Goal: Task Accomplishment & Management: Manage account settings

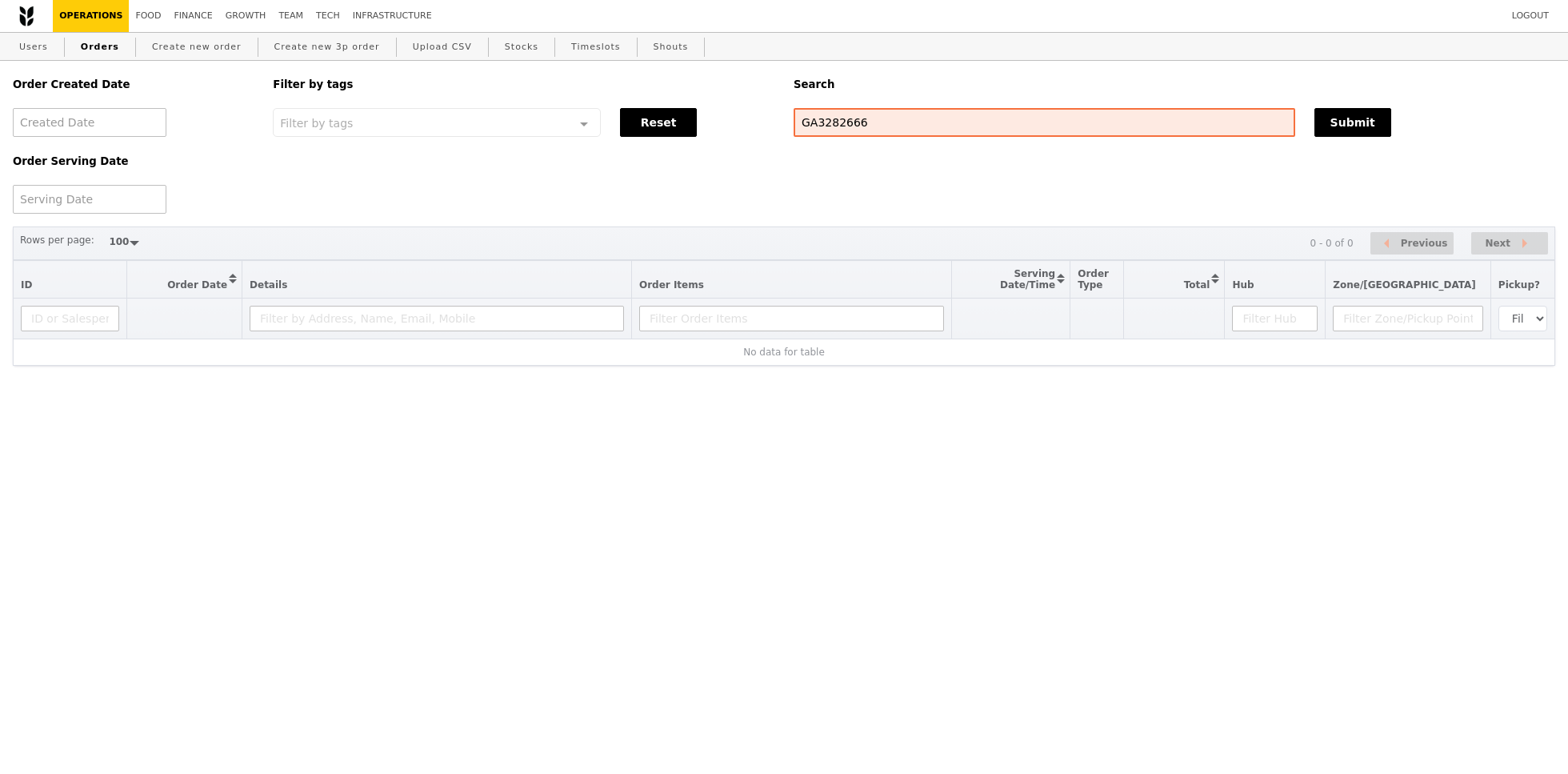
select select "100"
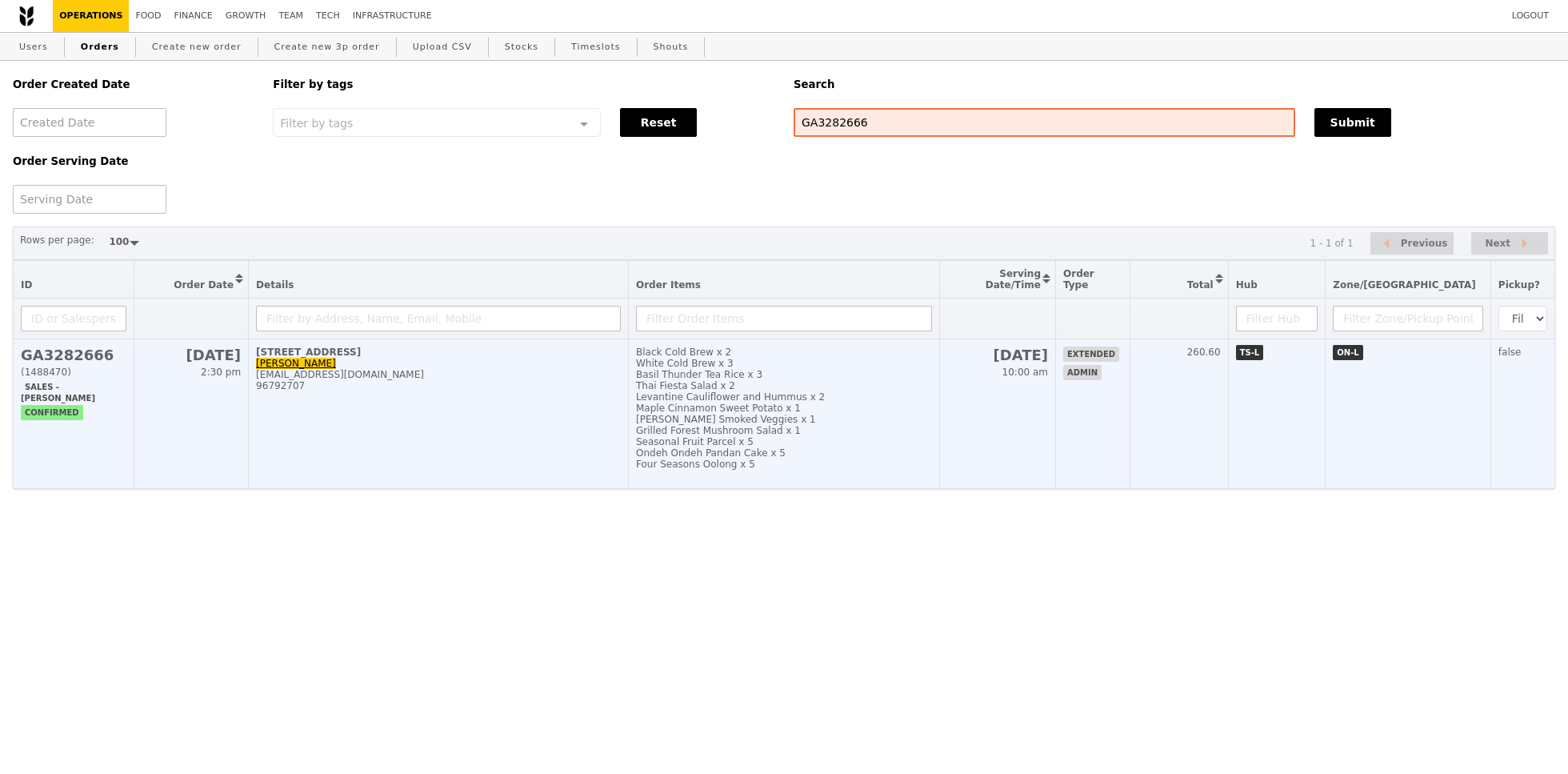
click at [664, 374] on td "Black Cold Brew x 2 White Cold Brew x 3 Basil Thunder Tea Rice x 3 Thai Fiesta …" at bounding box center [784, 414] width 312 height 149
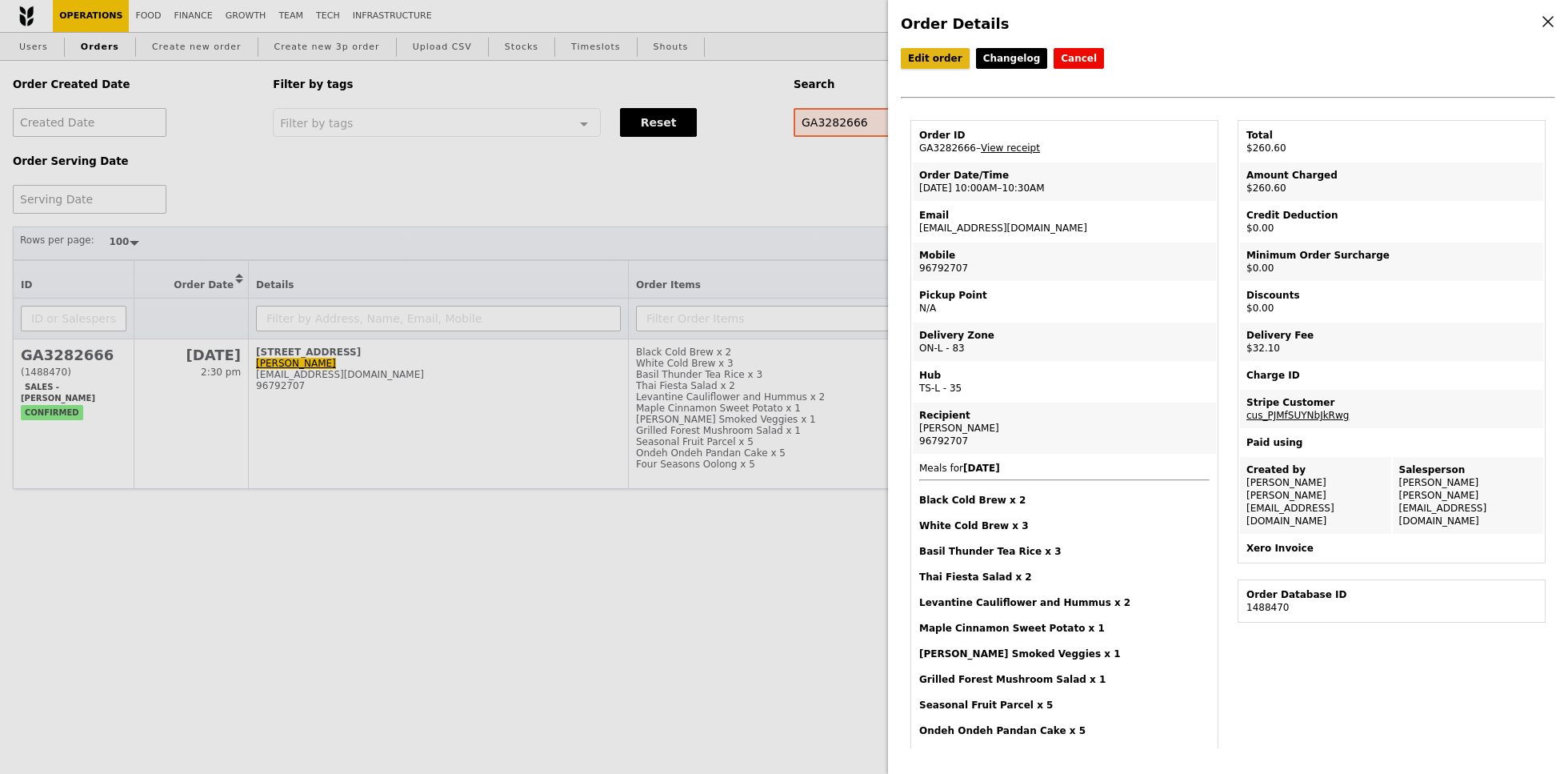
click at [942, 58] on link "Edit order" at bounding box center [935, 59] width 69 height 21
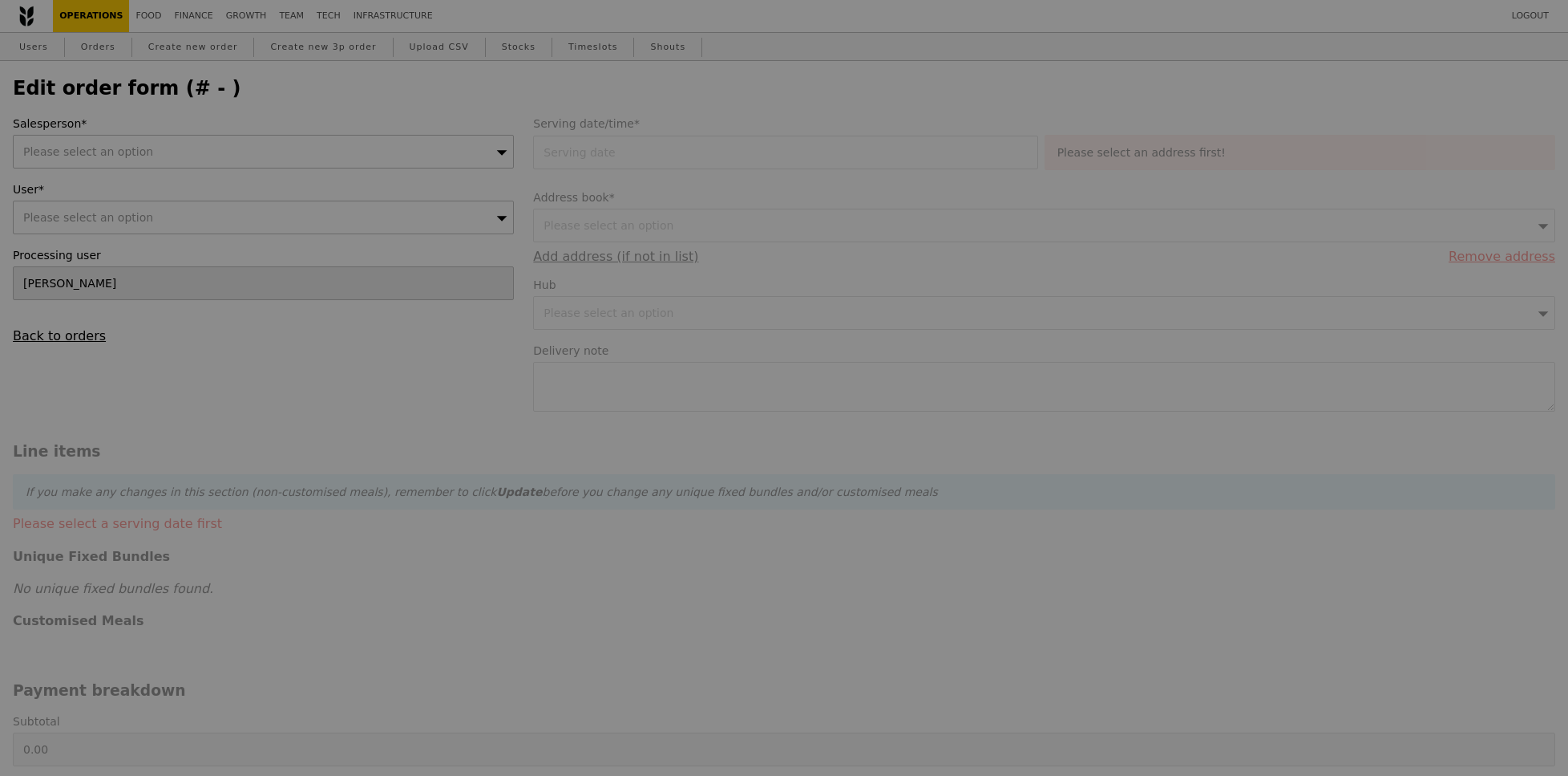
type input "09 Sep 2025"
type textarea "Lay Yong - 96792707"
type input "228.50"
type input "29.45"
type input "32.10"
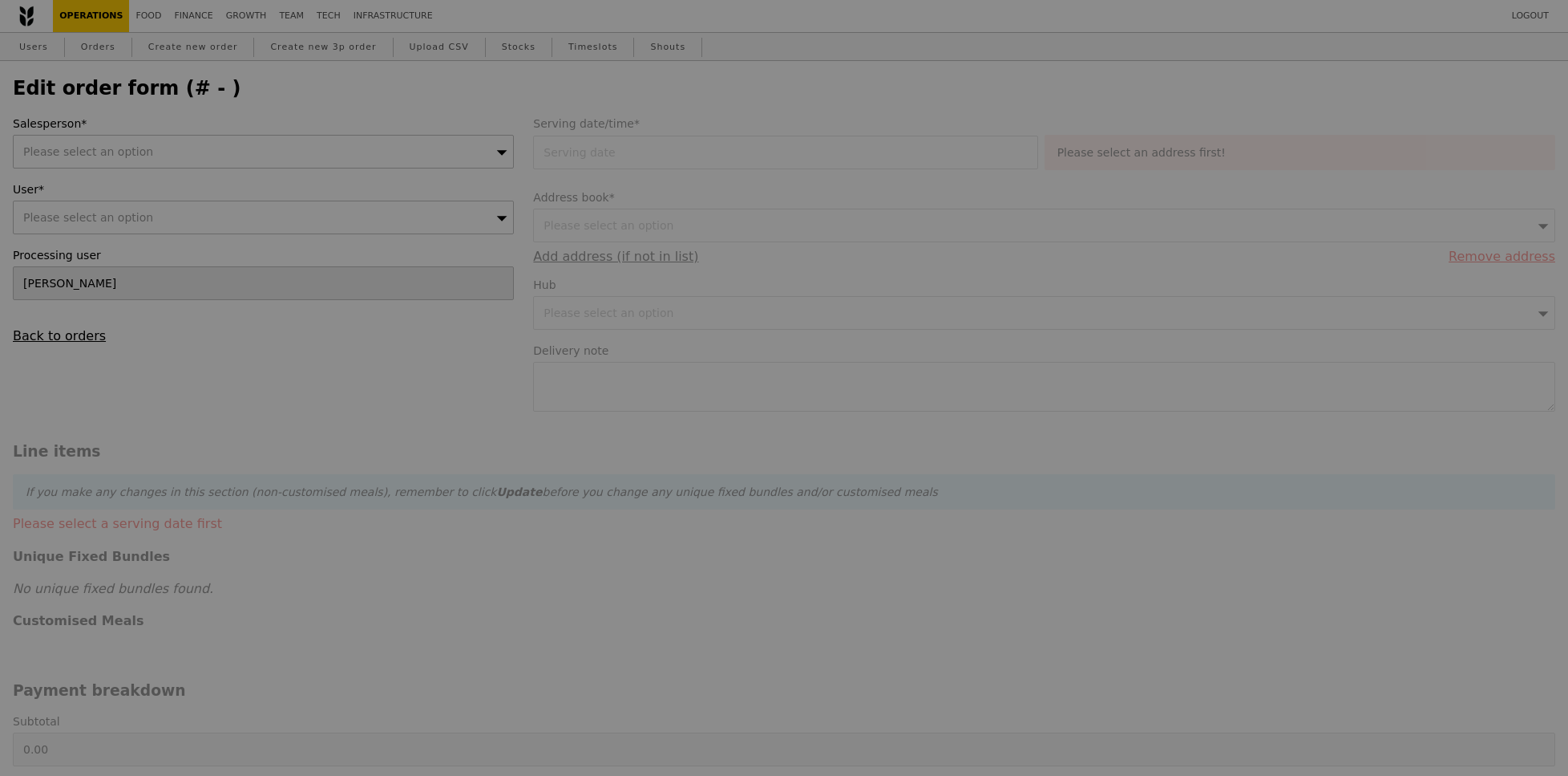
type input "260.60"
type input "Loading..."
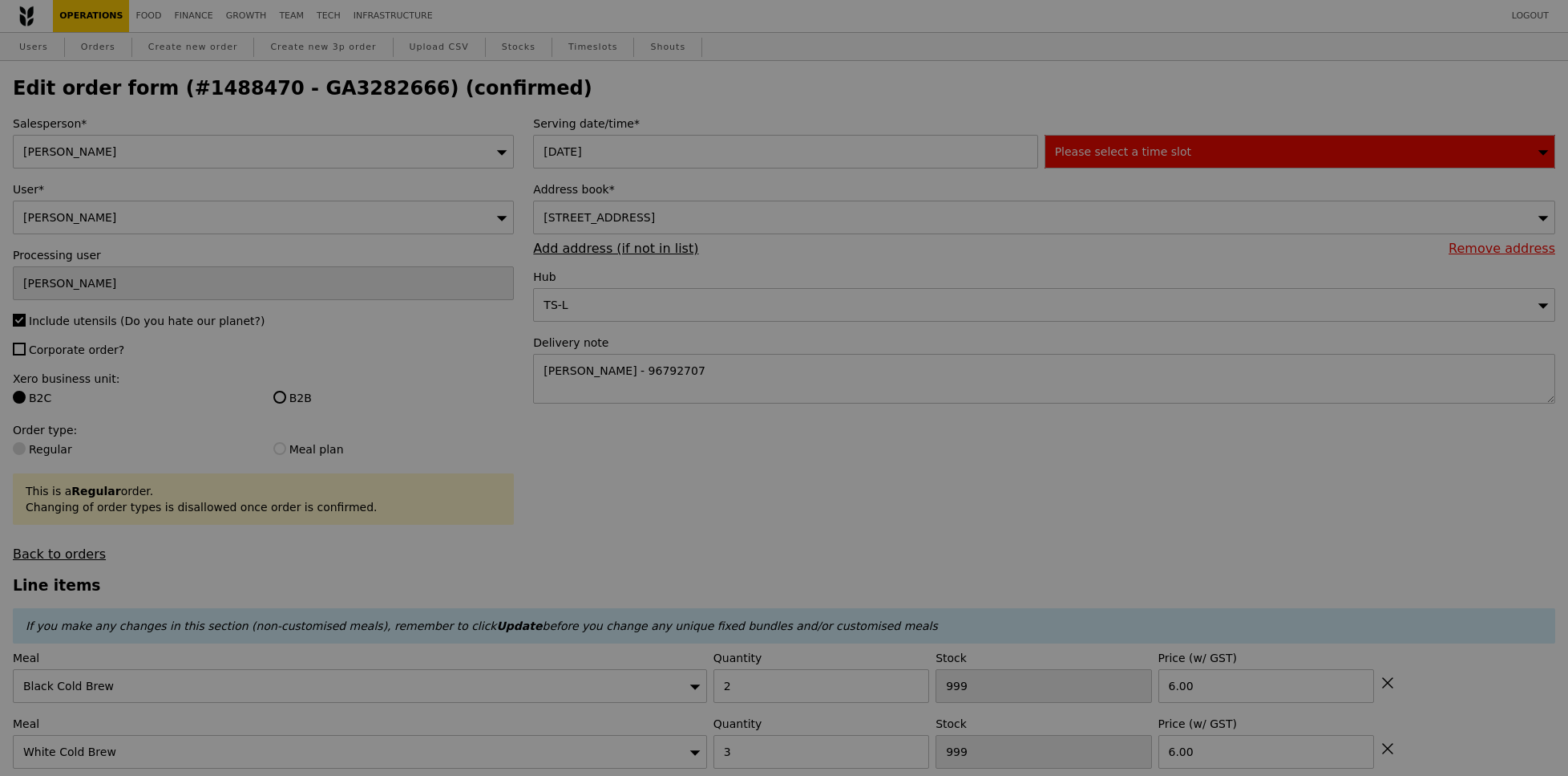
type input "496"
type input "492"
type input "485"
type input "497"
type input "496"
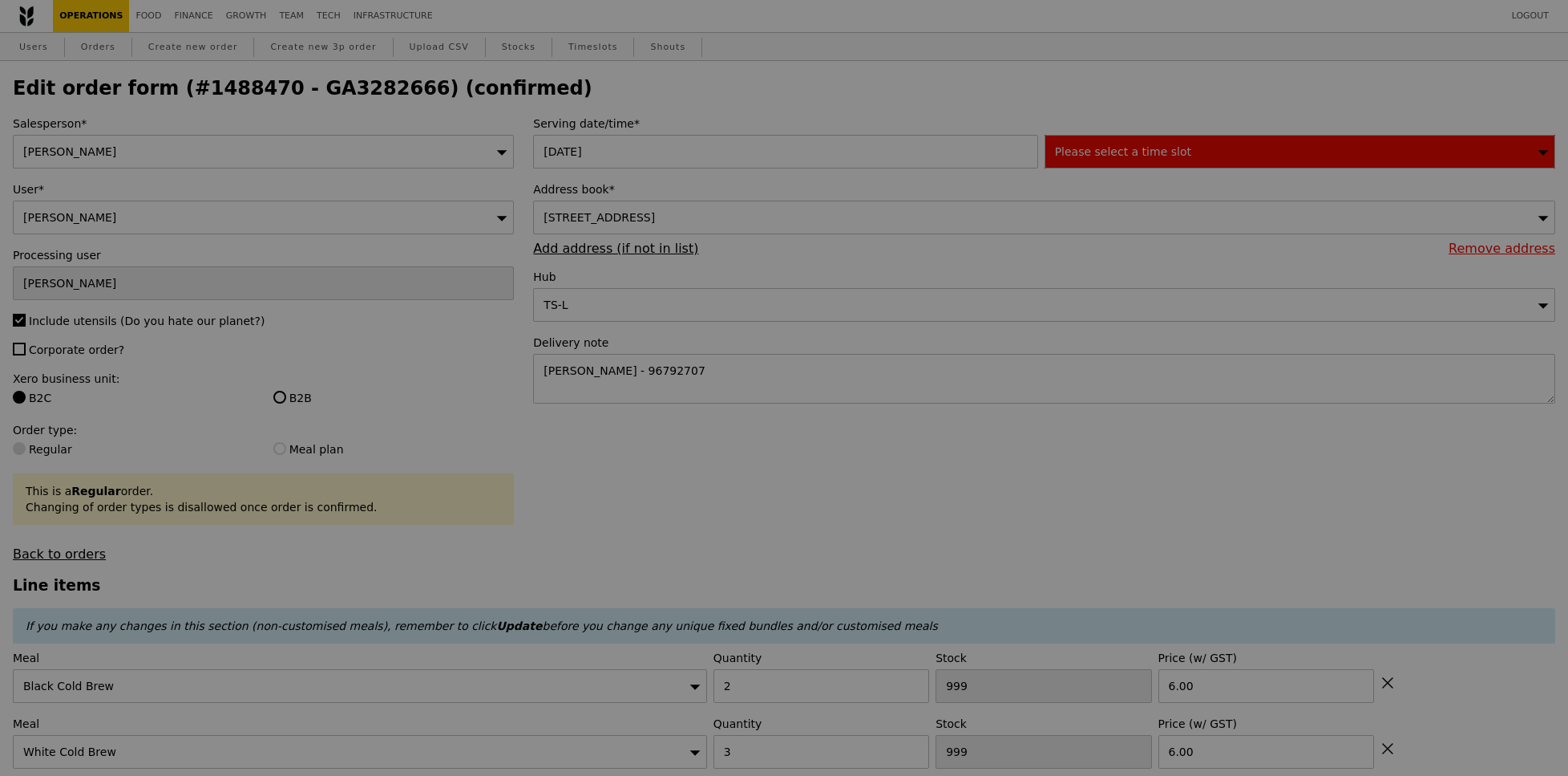
type input "498"
type input "497"
type input "495"
type input "493"
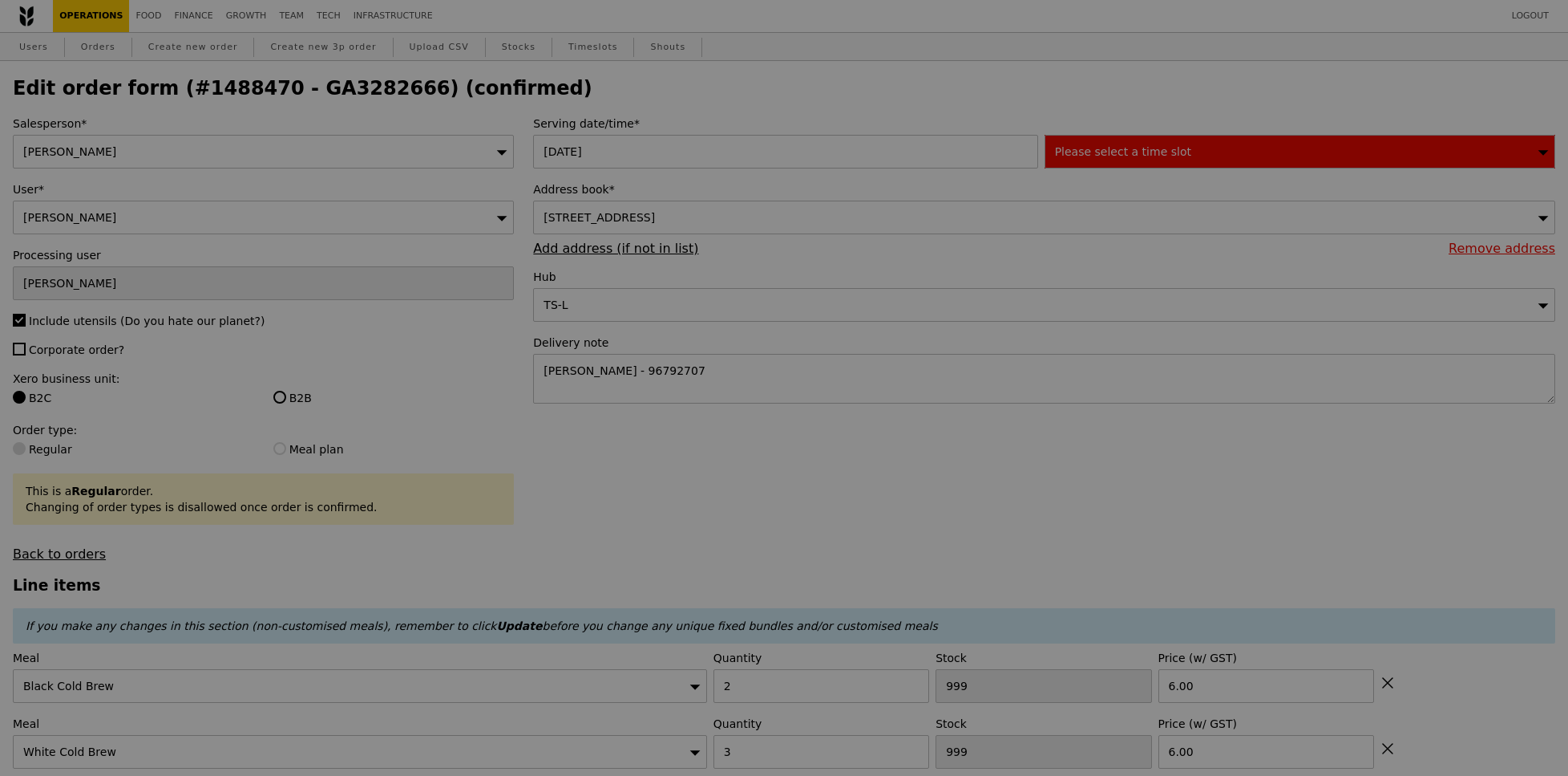
type input "492"
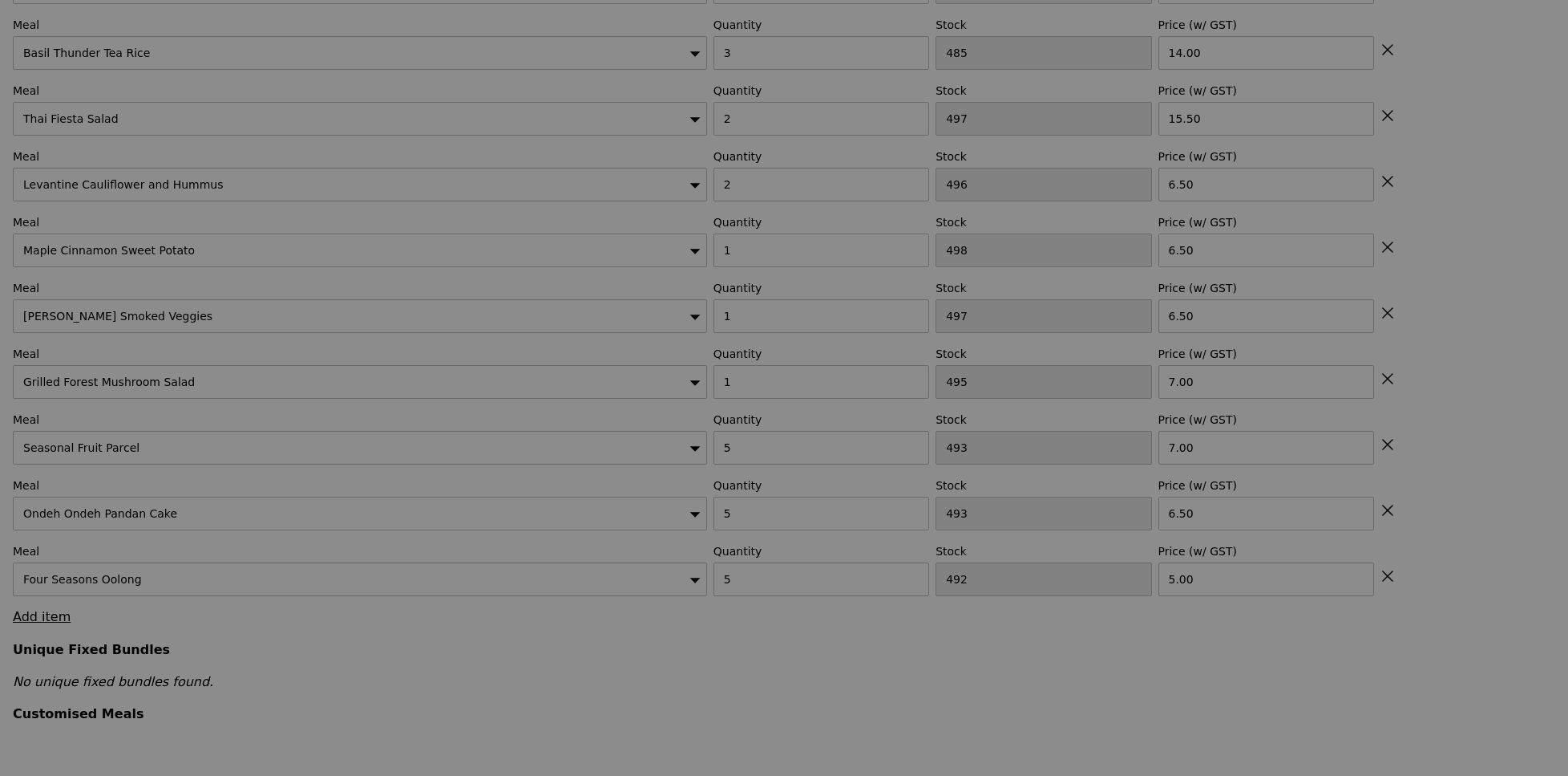
type input "Update"
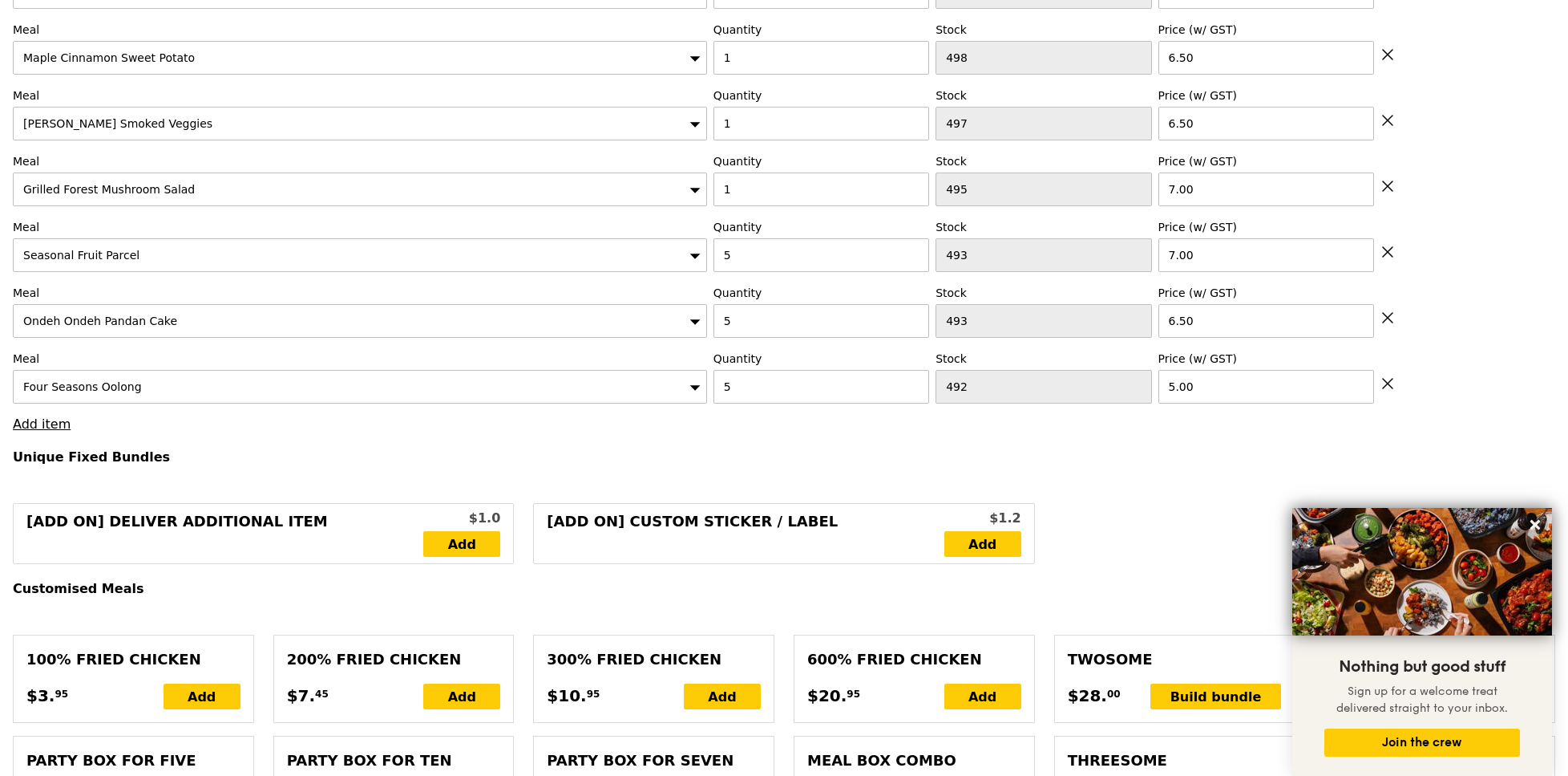
scroll to position [797, 0]
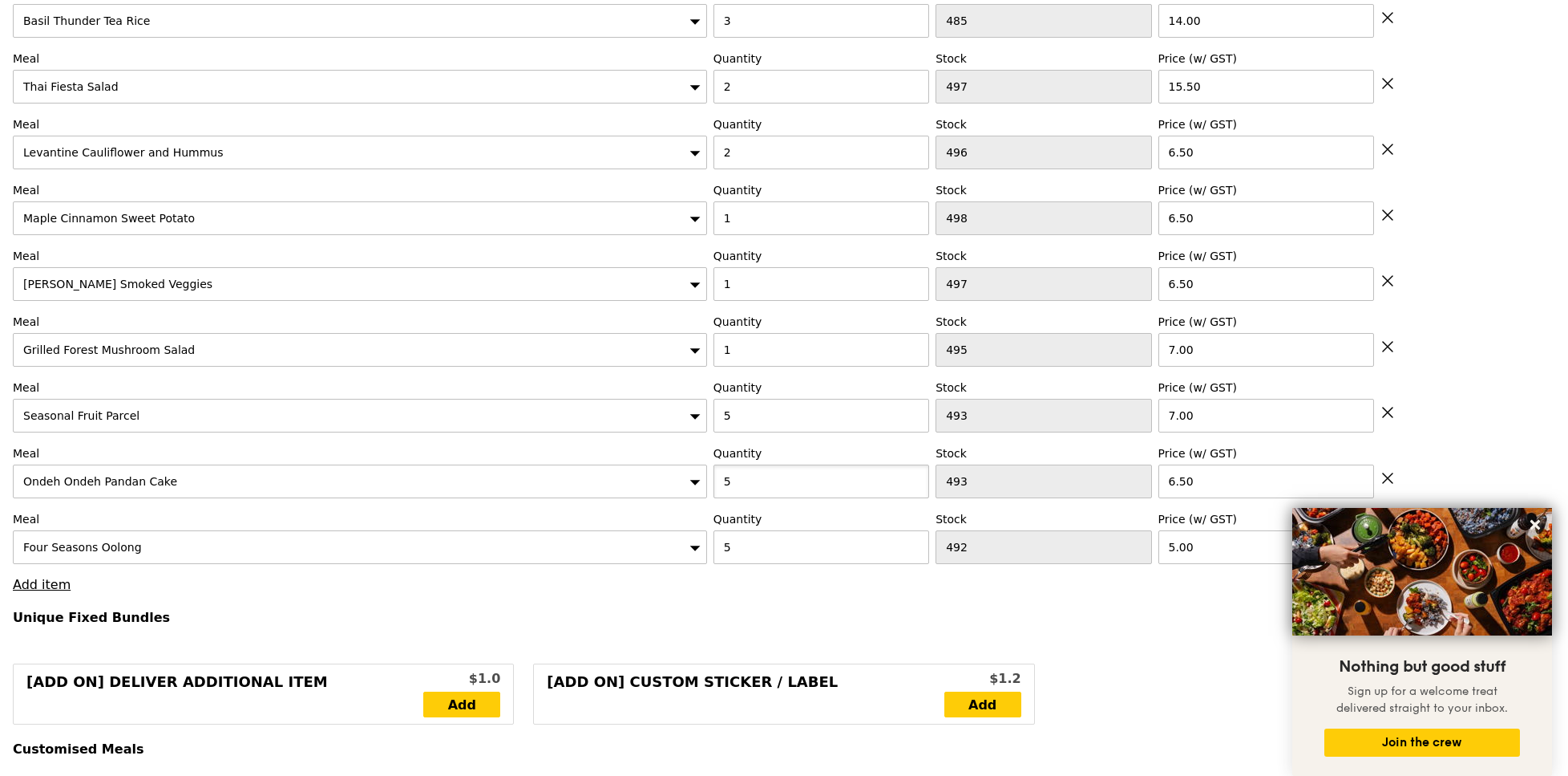
drag, startPoint x: 833, startPoint y: 475, endPoint x: 722, endPoint y: 478, distance: 111.0
click at [723, 478] on input "5" at bounding box center [821, 481] width 216 height 34
type input "2"
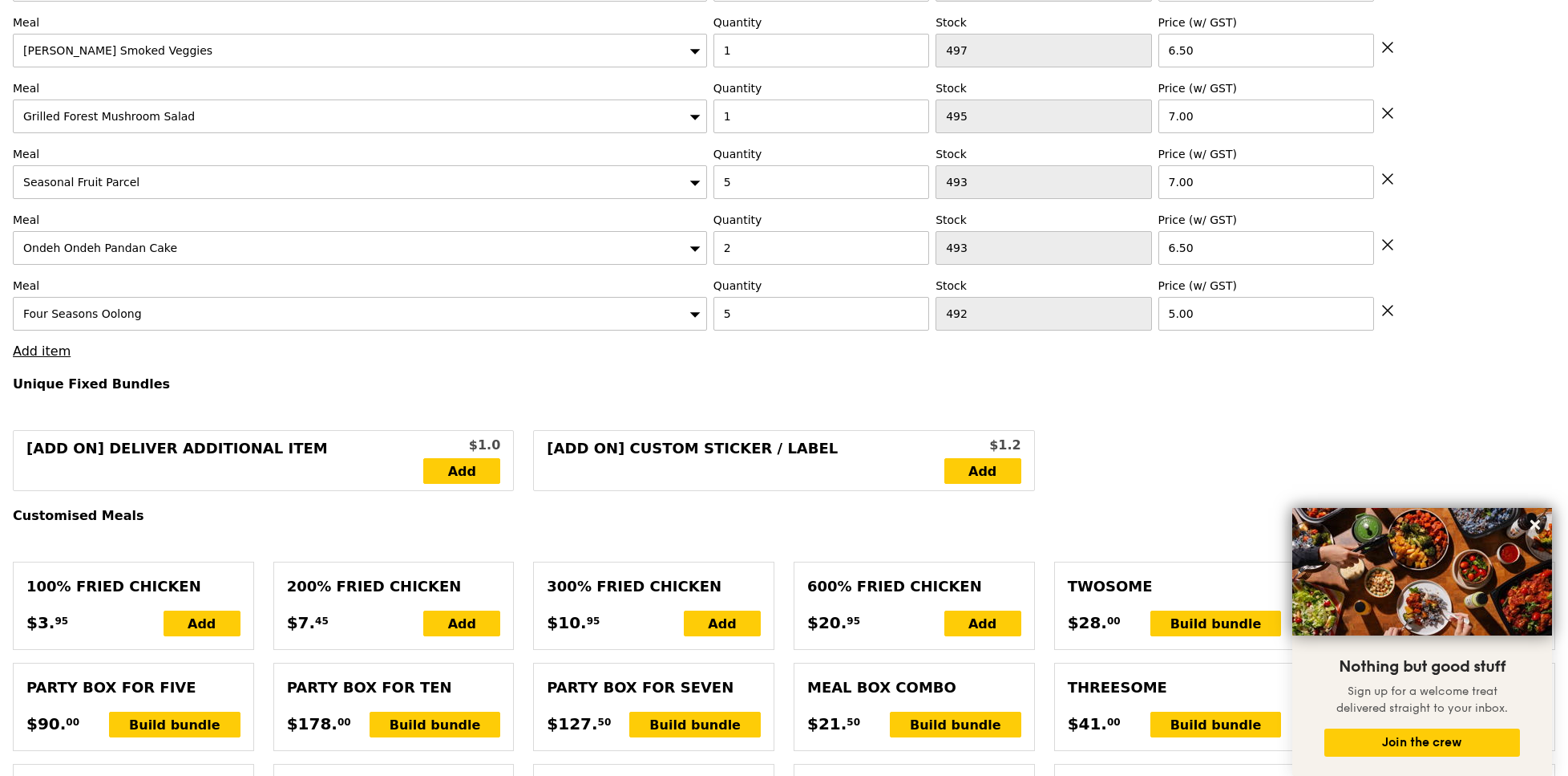
type input "Loading..."
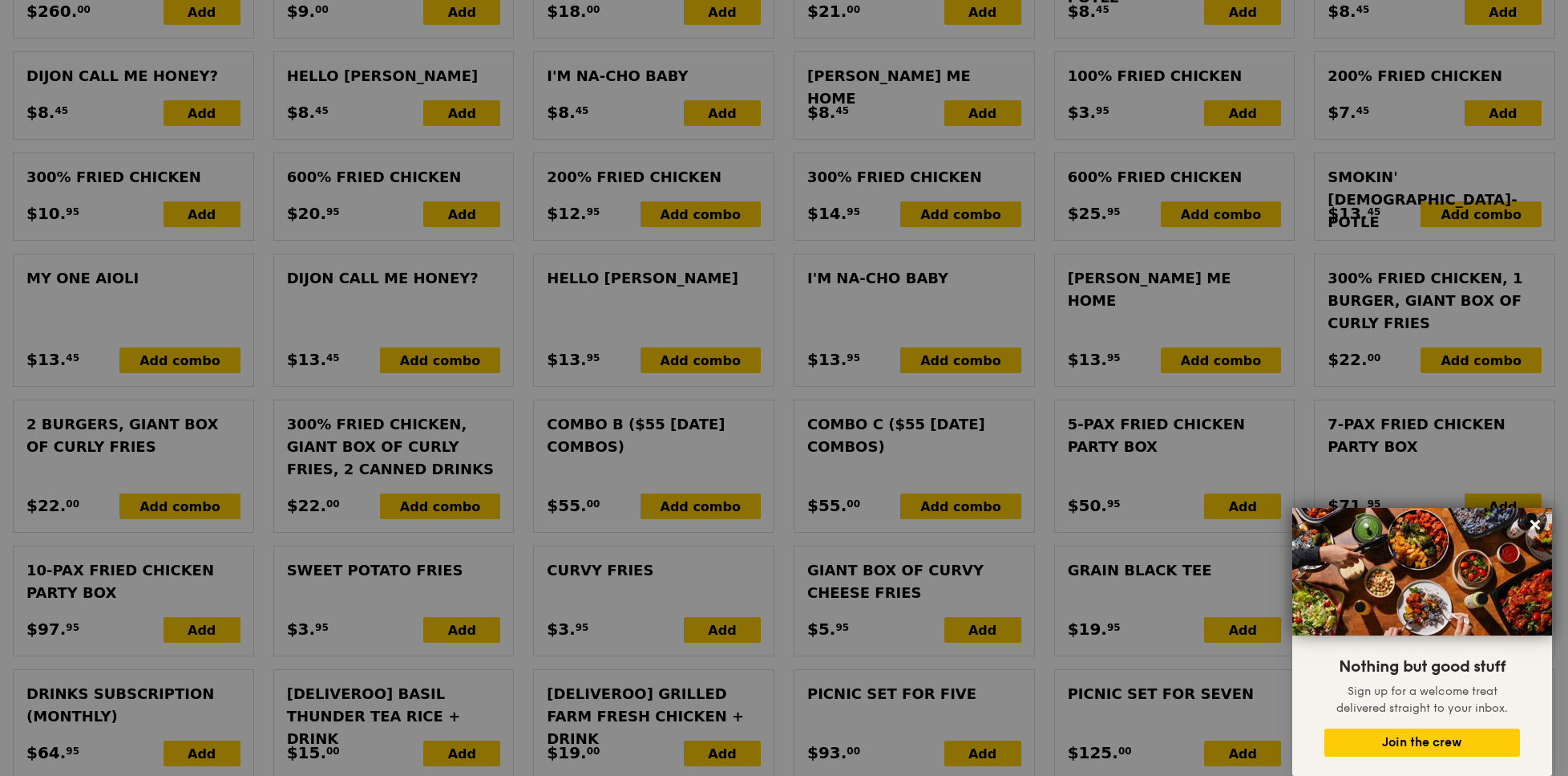
type input "0.00"
type input "3.62"
type input "3.95"
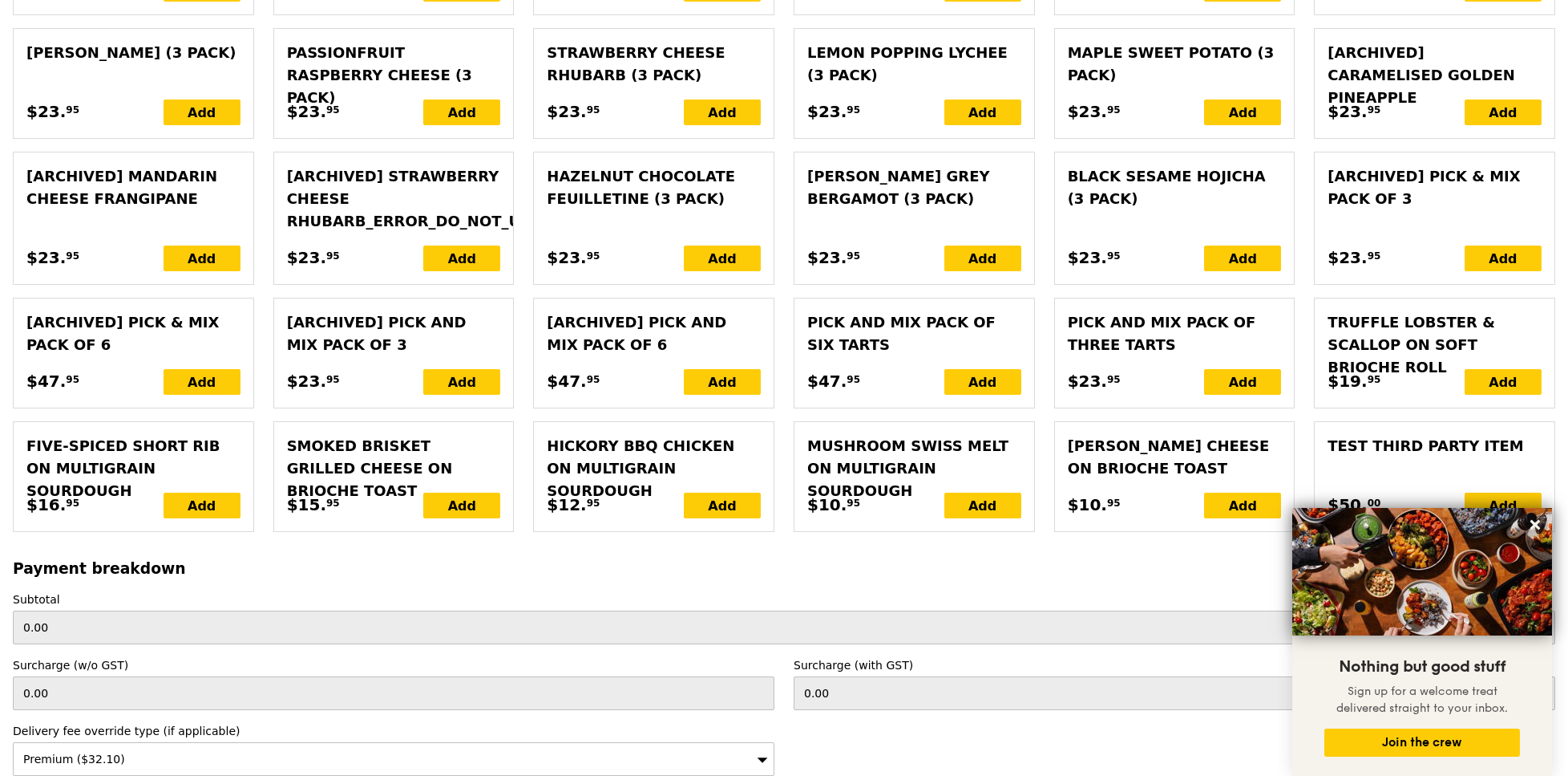
scroll to position [4097, 0]
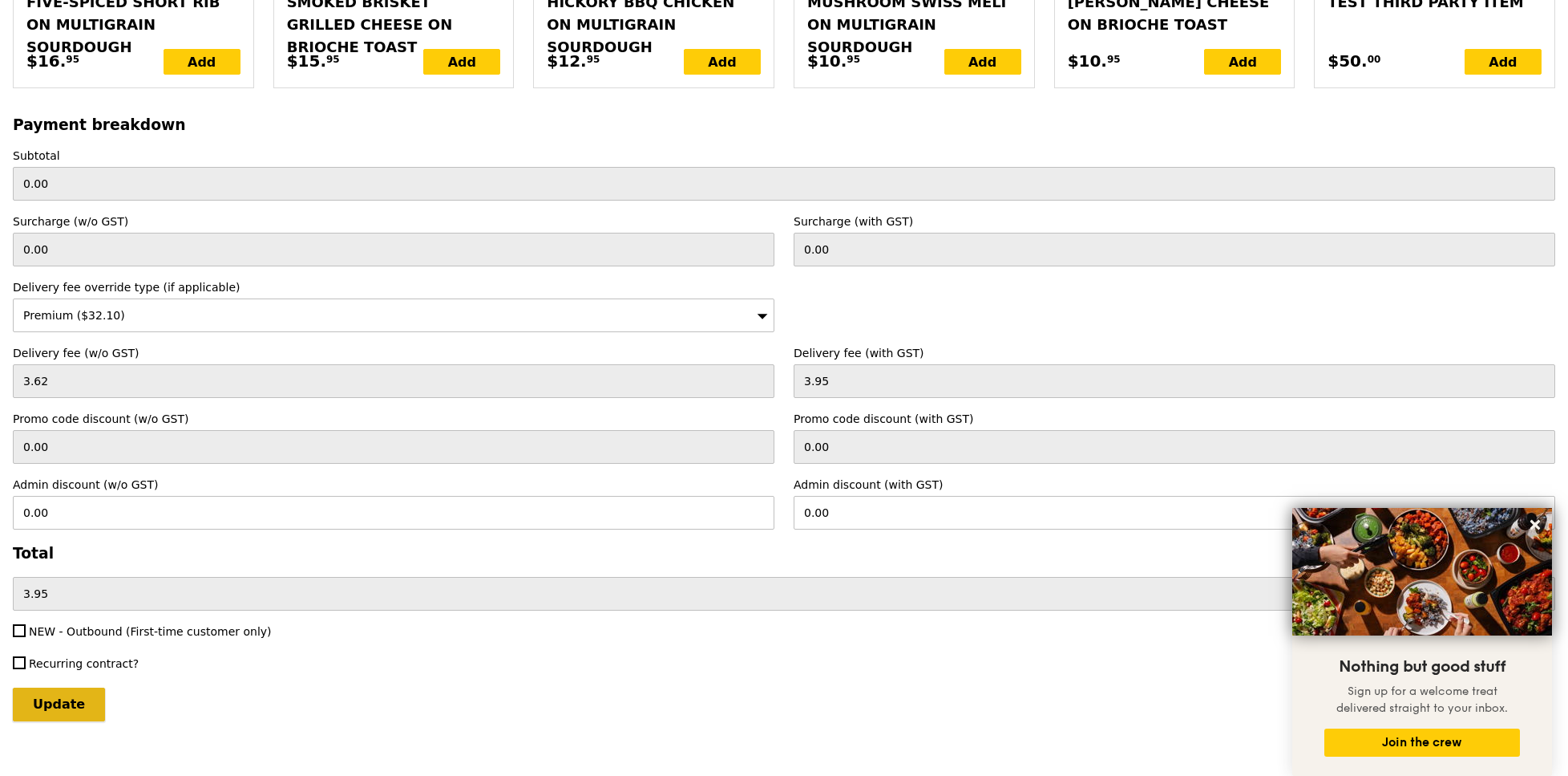
click at [79, 687] on input "Update" at bounding box center [59, 704] width 93 height 34
type input "Loading..."
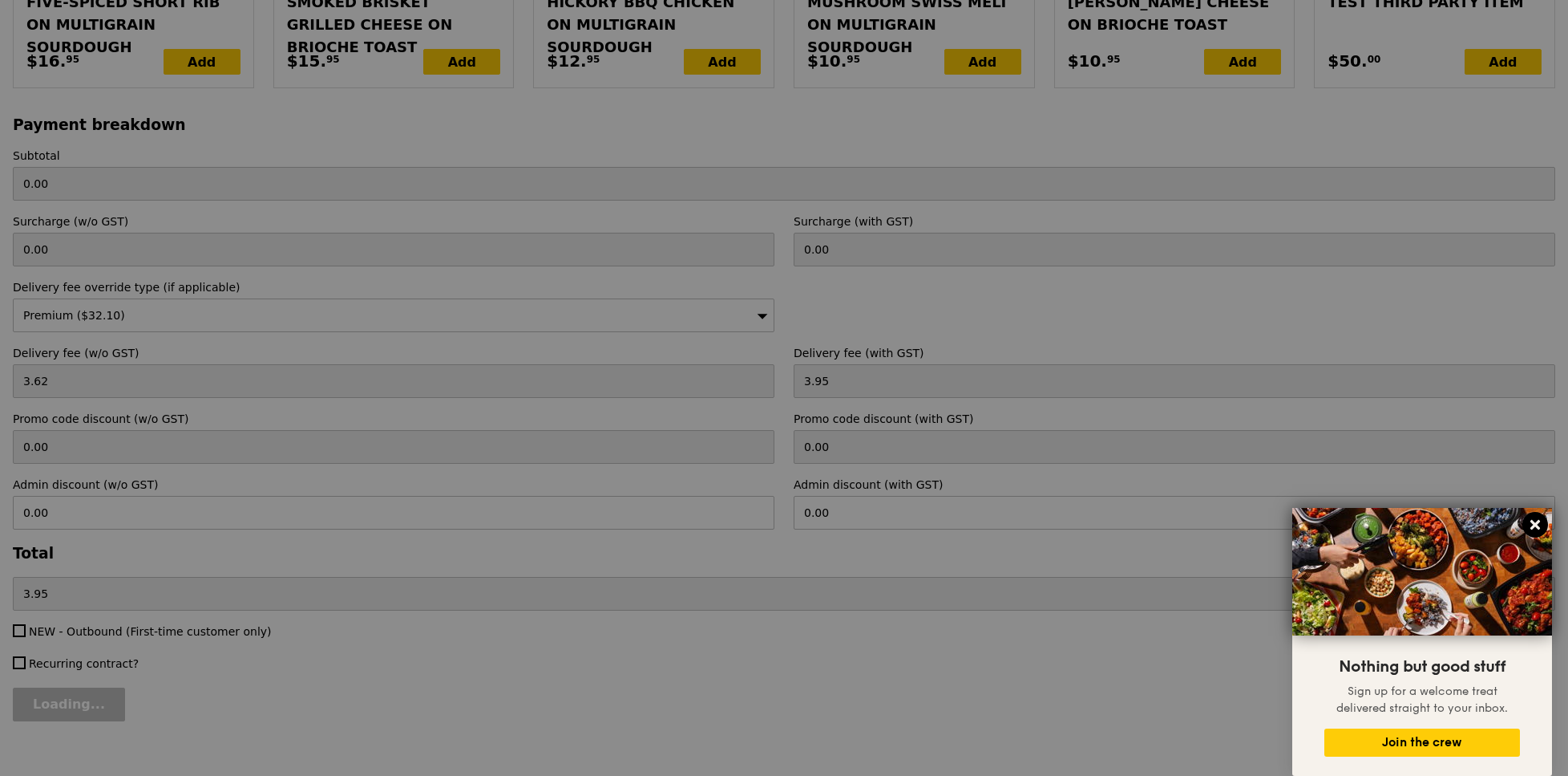
type input "209.00"
type input "29.45"
type input "32.10"
type input "241.10"
type input "Update"
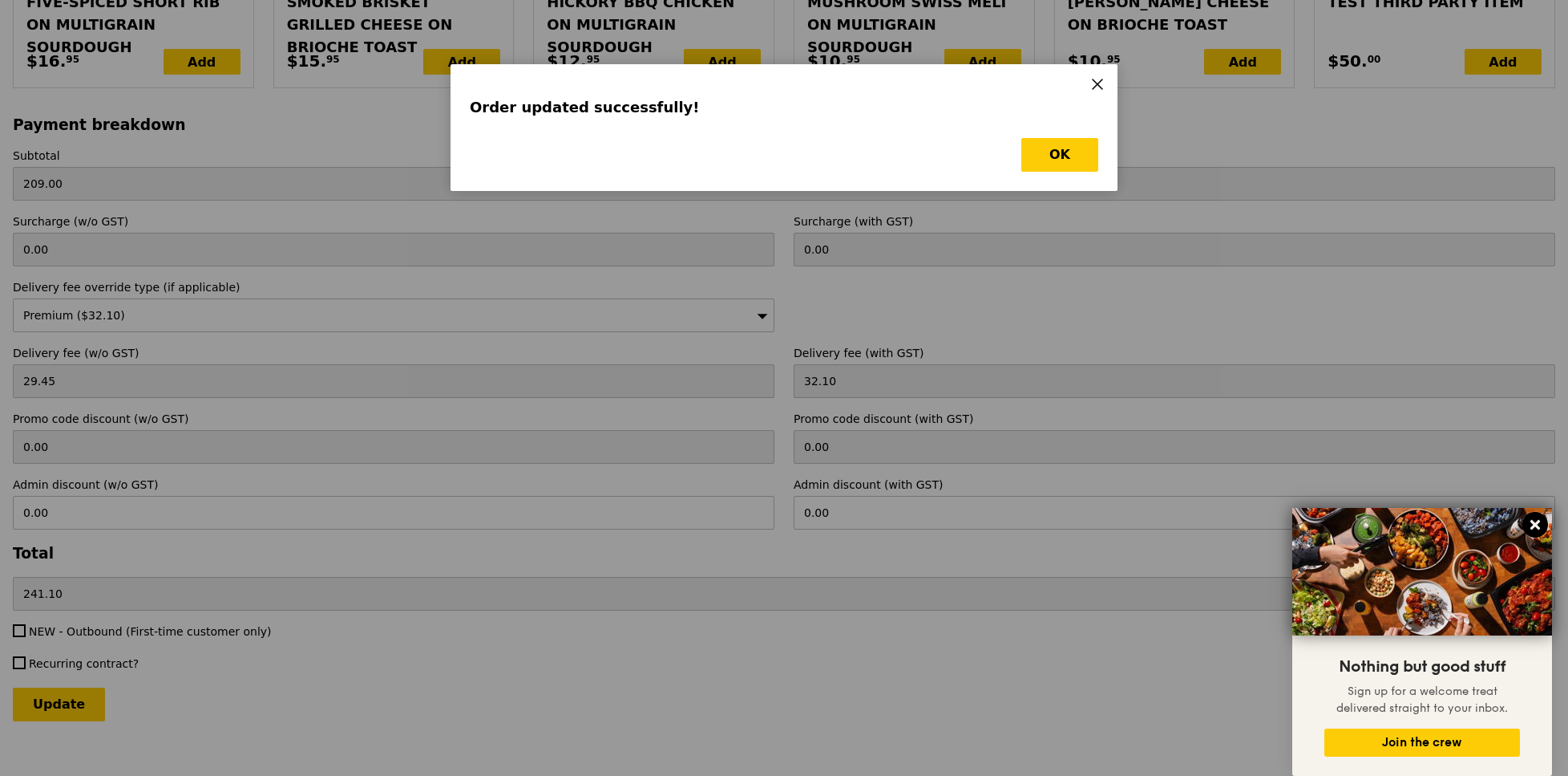
scroll to position [0, 0]
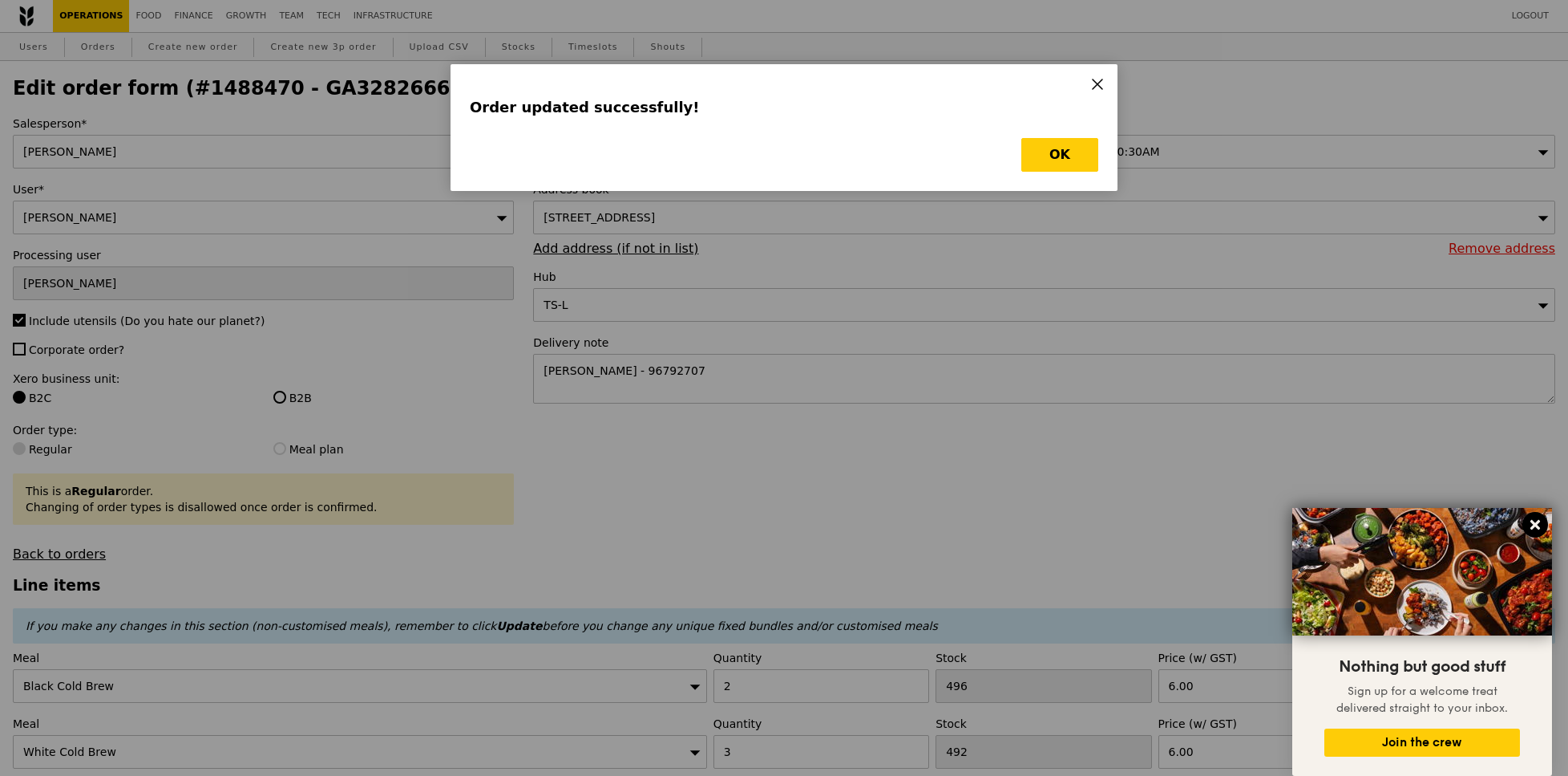
click at [1537, 521] on icon at bounding box center [1535, 525] width 10 height 10
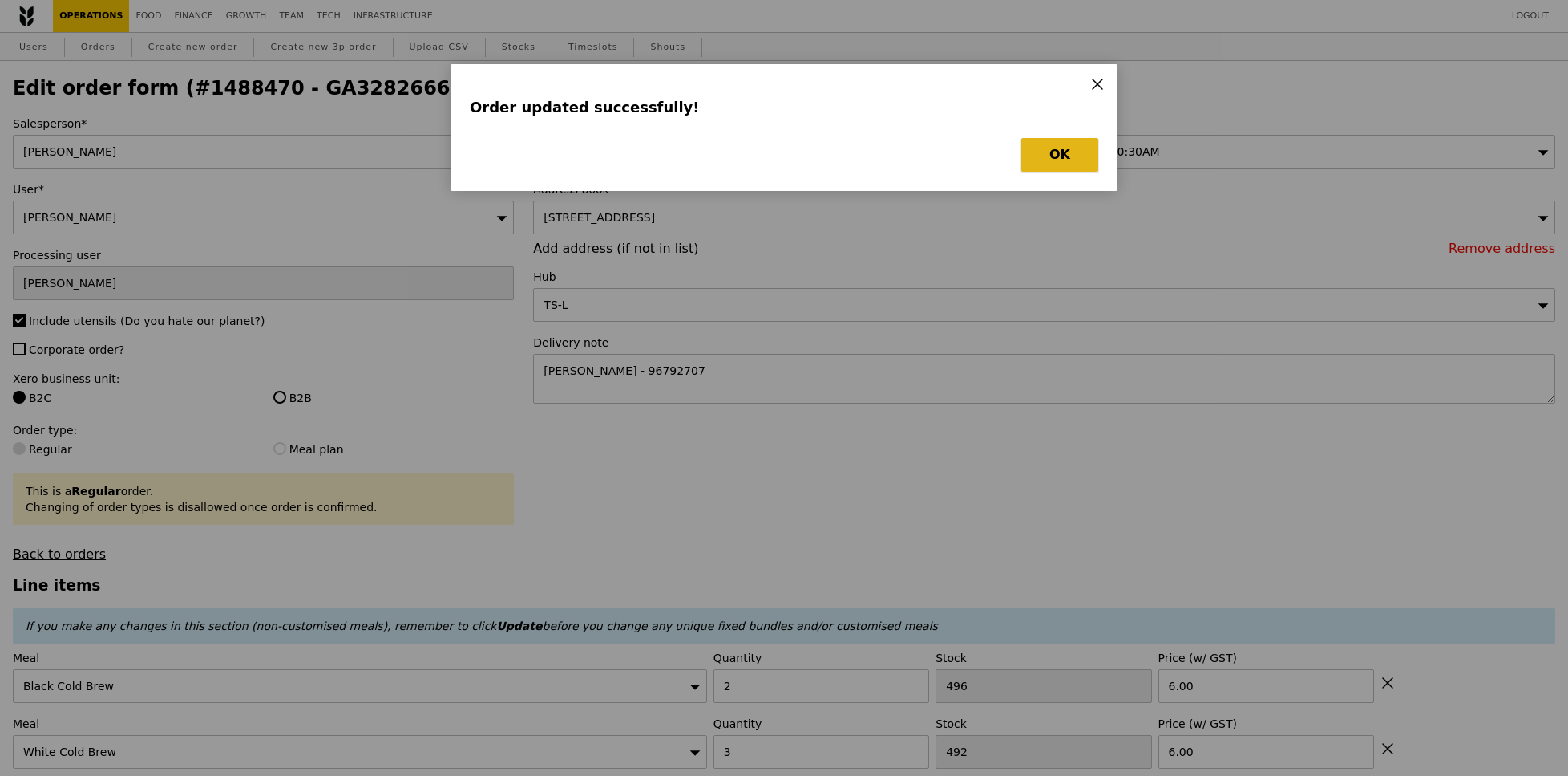
click at [1057, 163] on button "OK" at bounding box center [1060, 155] width 77 height 34
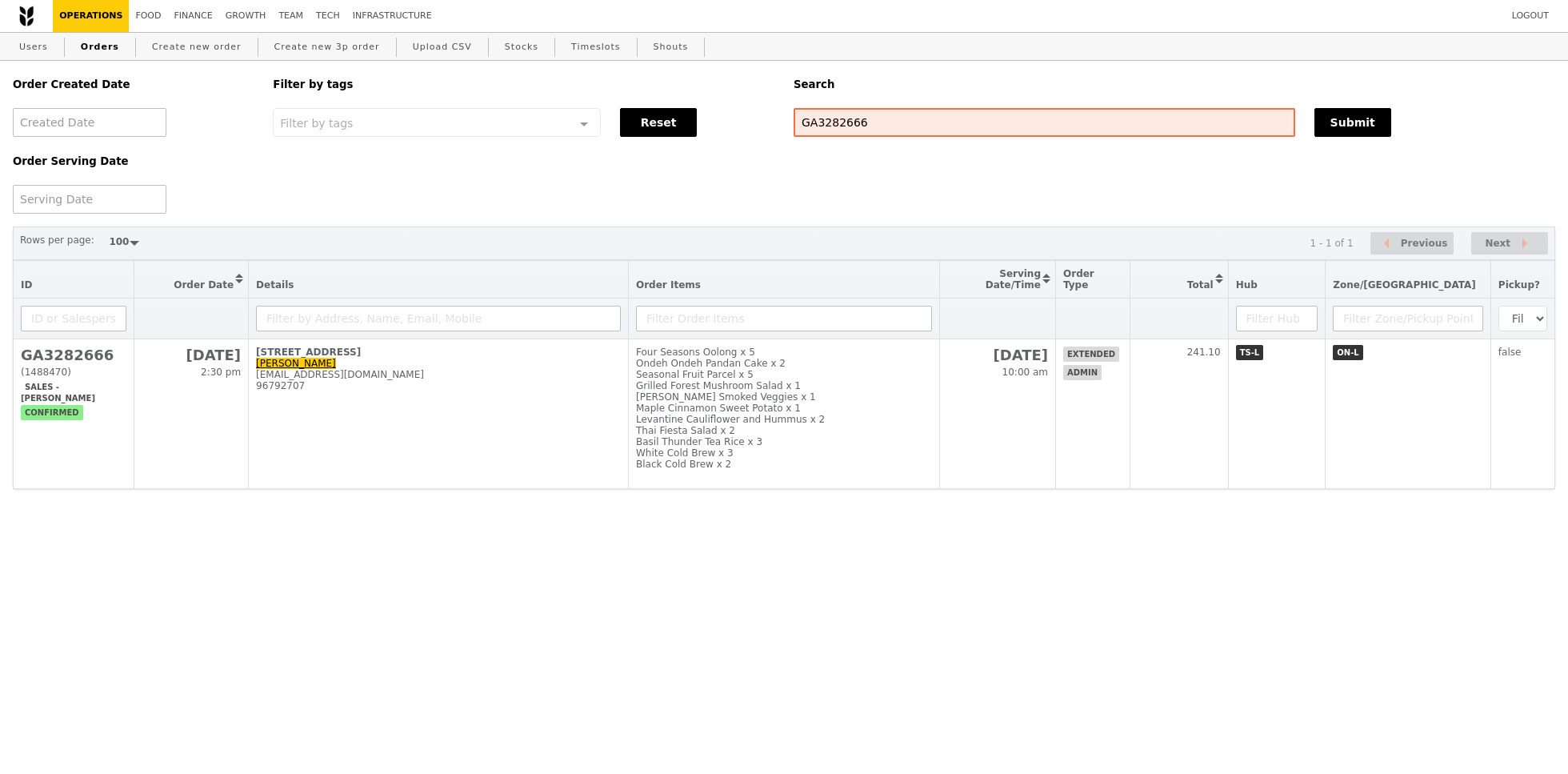
select select "100"
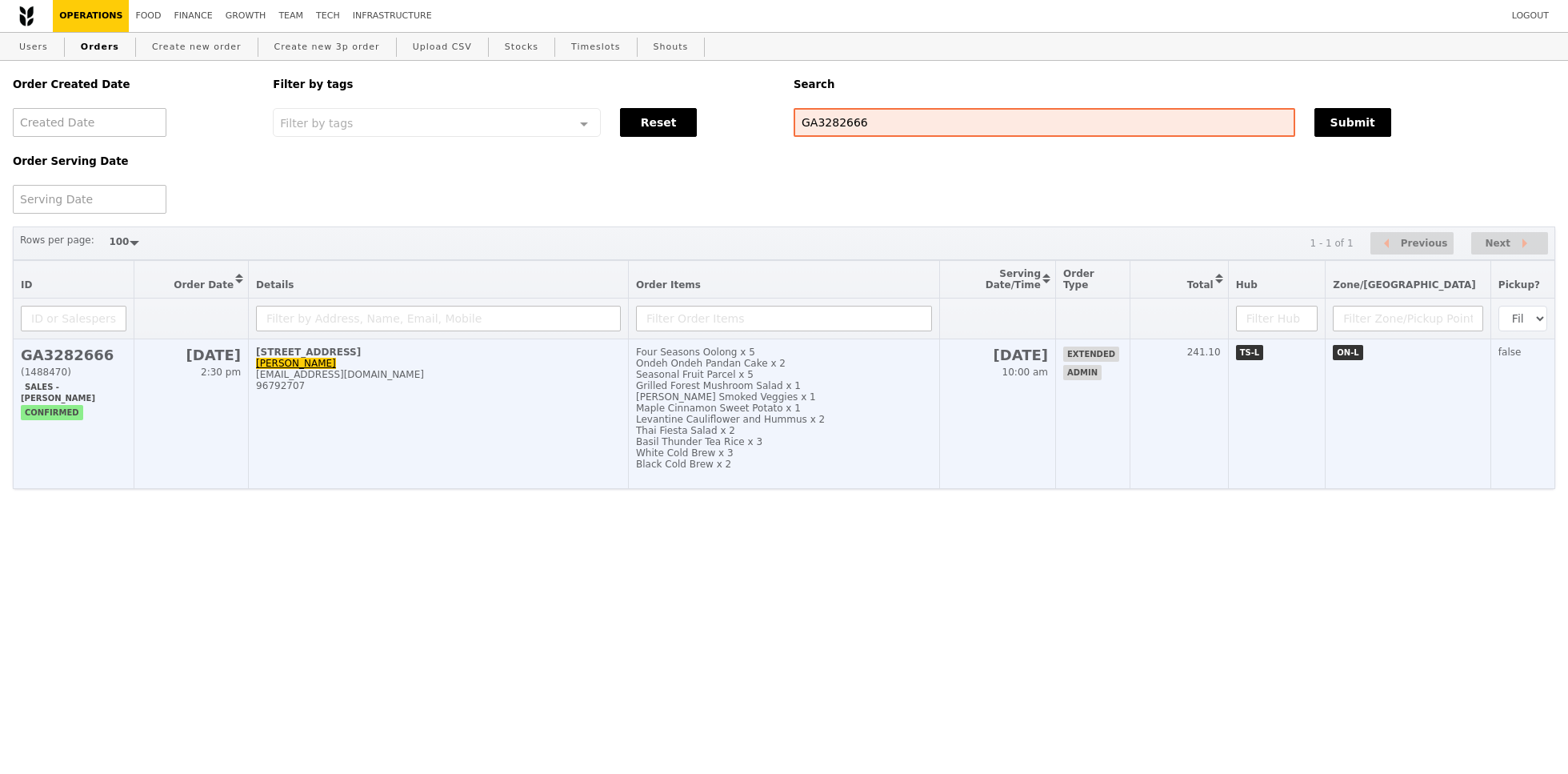
click at [574, 483] on td "1 Create Way, #10-00 LY Ng layyong@smart.mit.edu 96792707" at bounding box center [438, 414] width 380 height 149
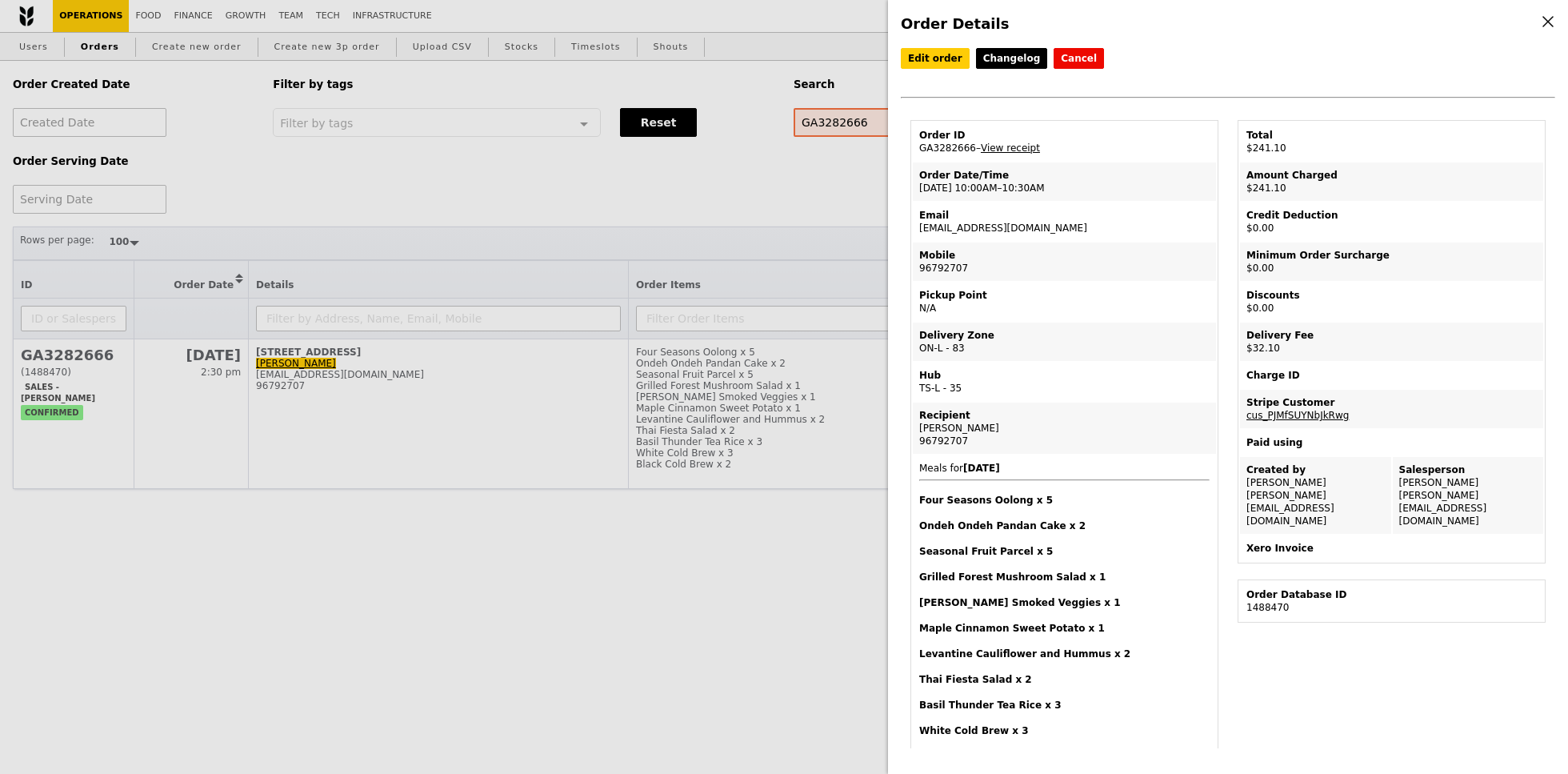
click at [572, 166] on div "Order Details Edit order Changelog Cancel Order ID GA3282666 – View receipt Ord…" at bounding box center [784, 387] width 1568 height 774
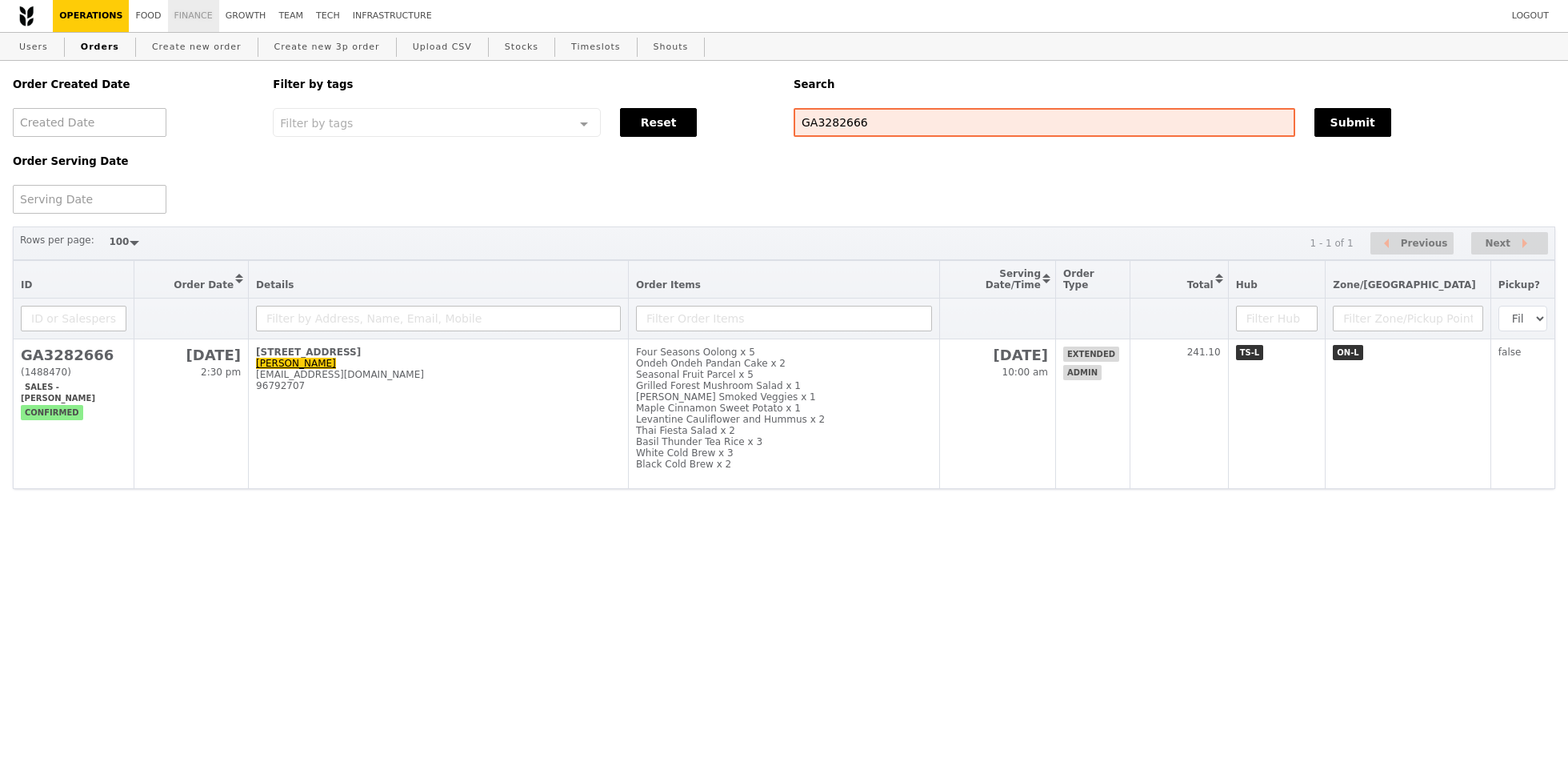
click at [206, 16] on link "Finance" at bounding box center [193, 16] width 51 height 32
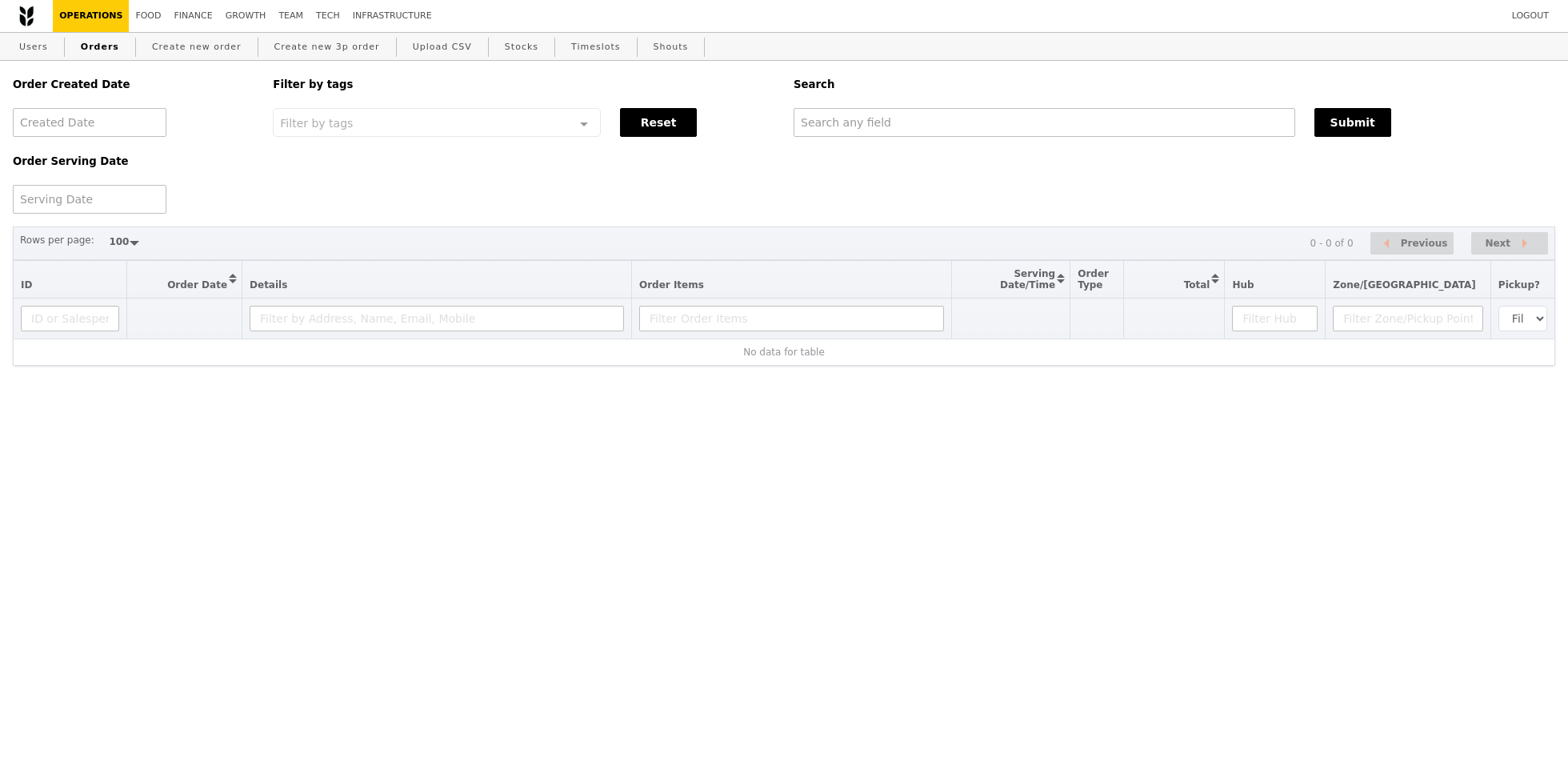
select select "100"
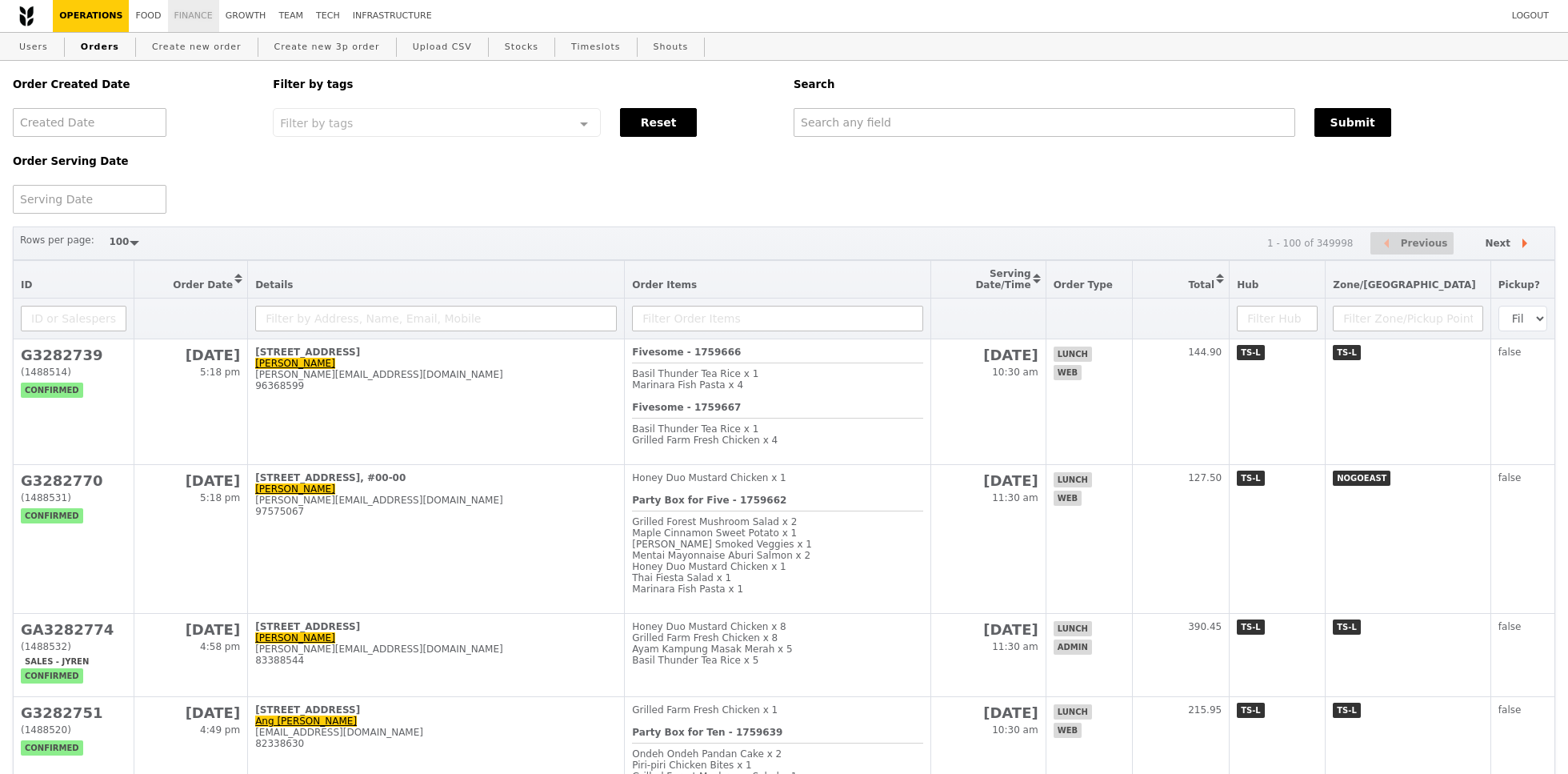
click at [186, 20] on link "Finance" at bounding box center [193, 16] width 51 height 32
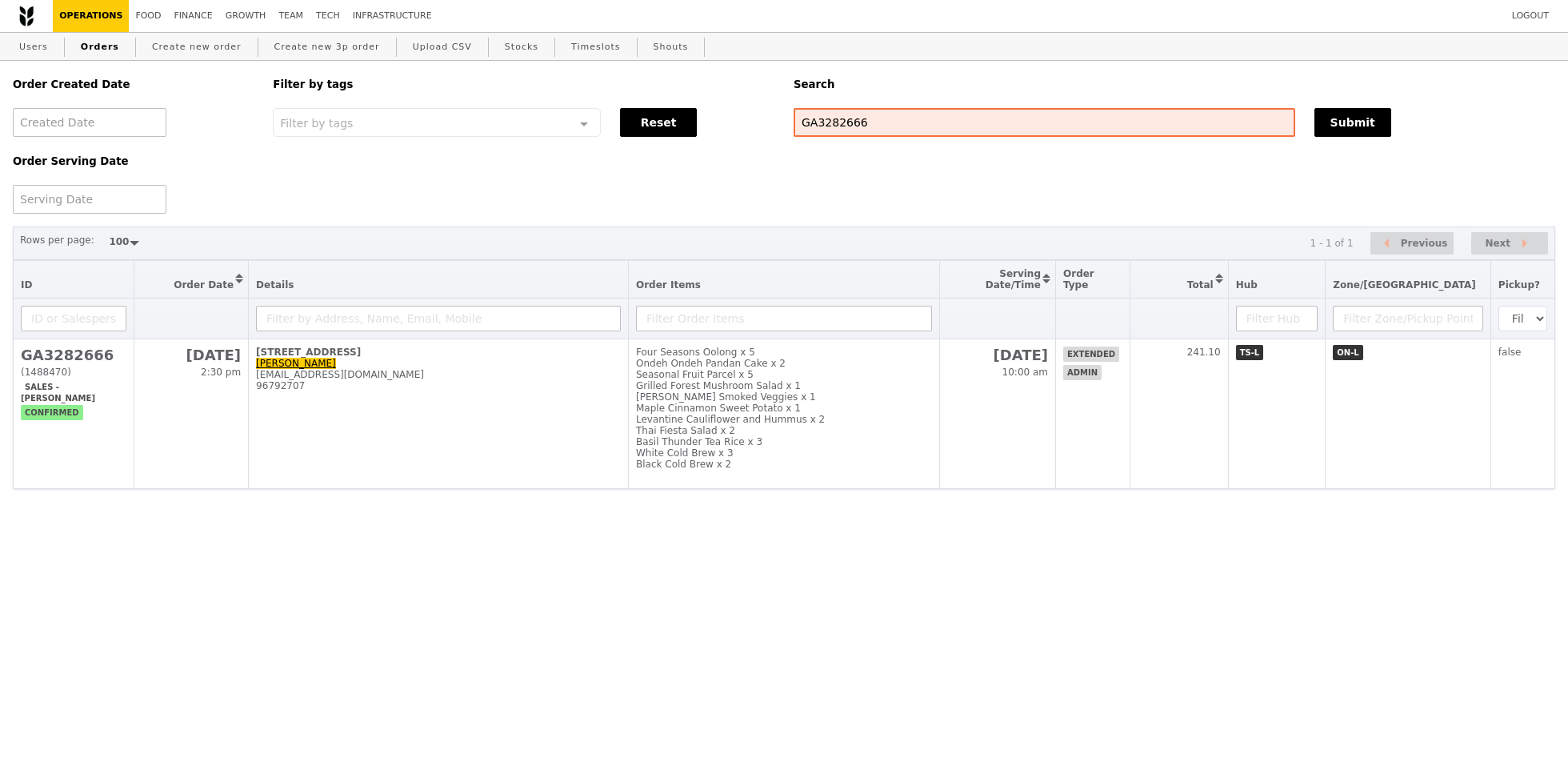
select select "100"
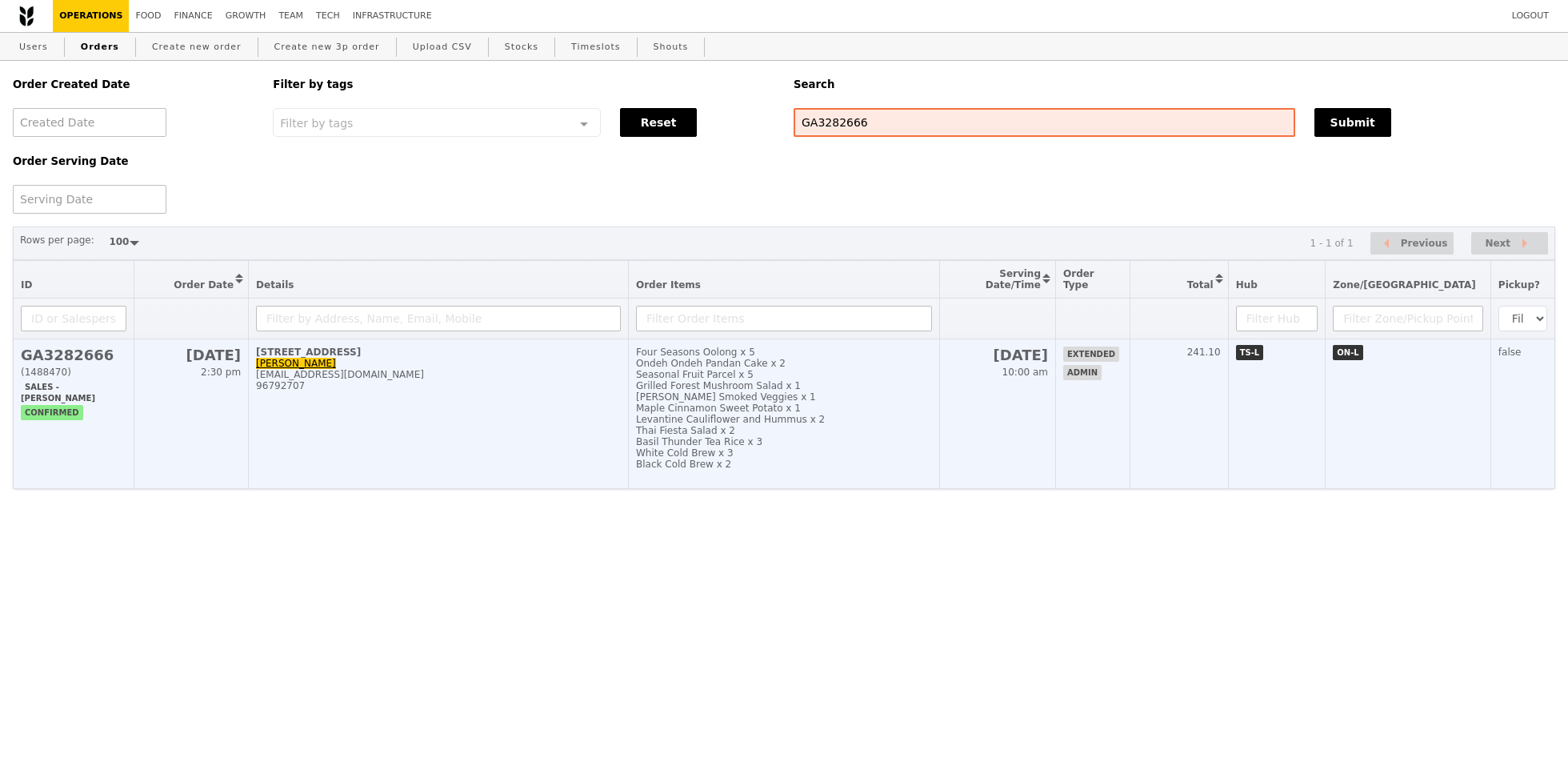
click at [932, 421] on div "Levantine Cauliflower and Hummus x 2" at bounding box center [784, 419] width 296 height 11
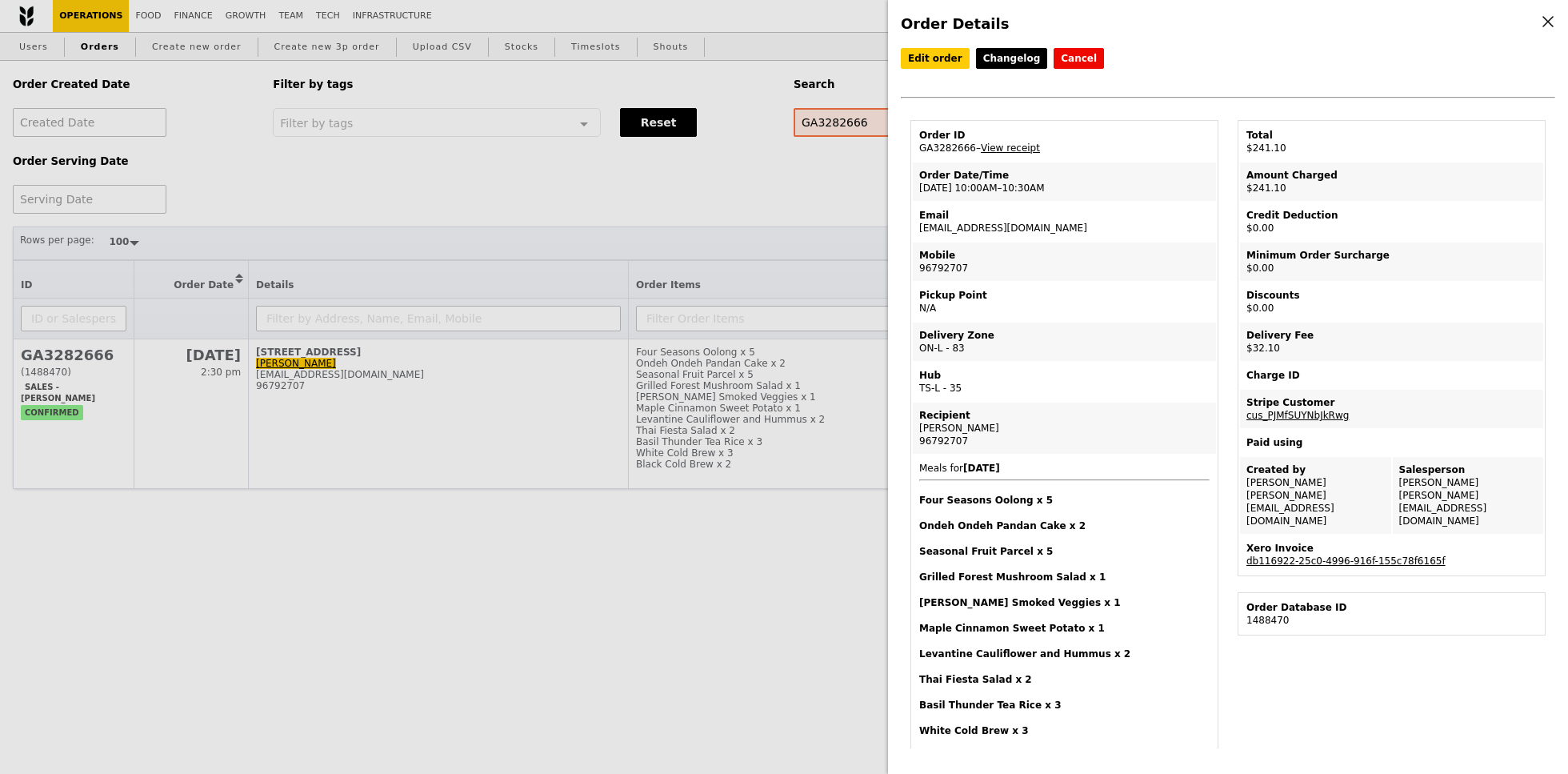
click at [1332, 556] on link "db116922-25c0-4996-916f-155c78f6165f" at bounding box center [1346, 561] width 199 height 11
click at [1012, 144] on link "View receipt" at bounding box center [1011, 148] width 59 height 11
